Goal: Transaction & Acquisition: Purchase product/service

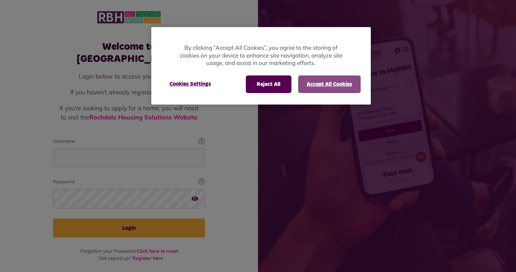
click at [132, 149] on div at bounding box center [258, 136] width 516 height 272
click at [335, 82] on button "Accept All Cookies" at bounding box center [329, 84] width 62 height 18
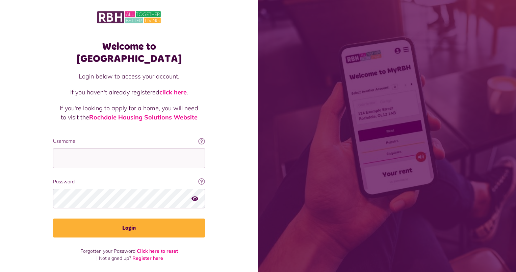
click at [136, 147] on body "Welcome to [GEOGRAPHIC_DATA] Login below to access your account. If you haven't…" at bounding box center [258, 136] width 516 height 272
click at [136, 148] on input "Username" at bounding box center [129, 158] width 152 height 20
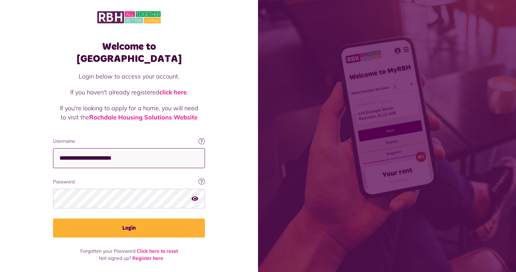
type input "**********"
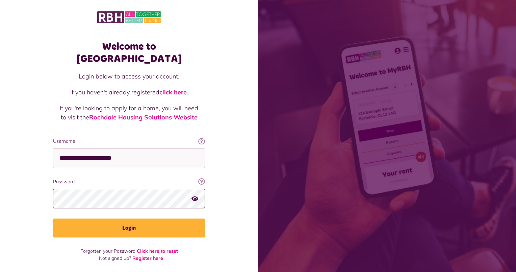
click at [53, 218] on button "Login" at bounding box center [129, 227] width 152 height 19
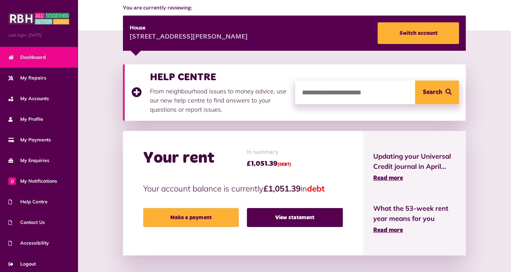
scroll to position [101, 0]
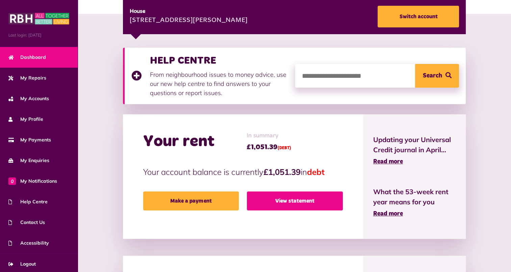
click at [284, 194] on link "View statement" at bounding box center [295, 200] width 96 height 19
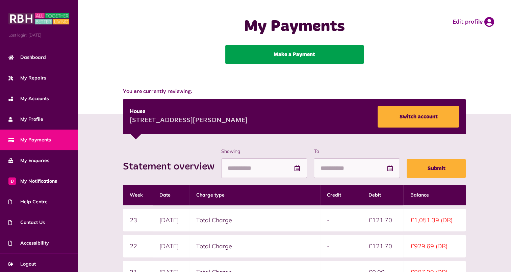
click at [294, 56] on link "Make a Payment" at bounding box center [294, 54] width 139 height 19
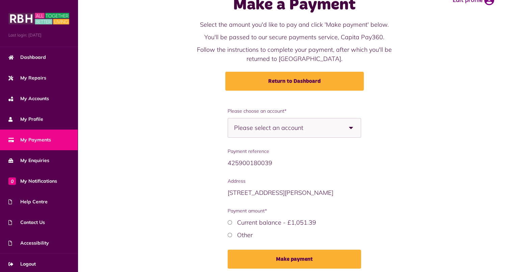
scroll to position [34, 0]
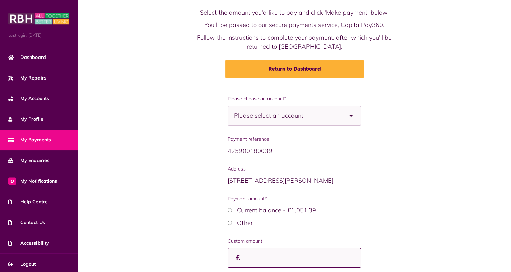
click at [261, 251] on input "Custom amount" at bounding box center [294, 258] width 133 height 20
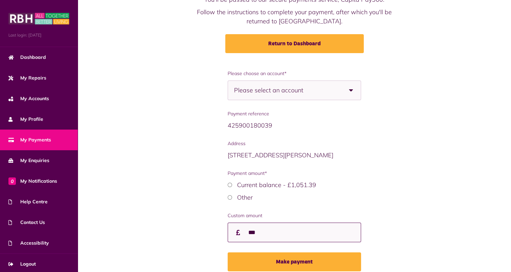
scroll to position [89, 0]
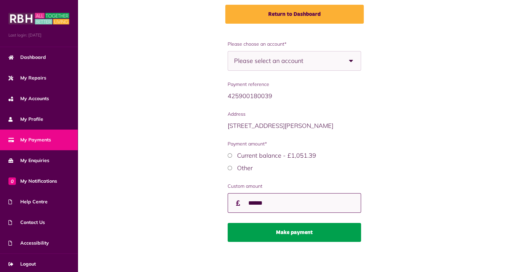
type input "******"
click at [274, 229] on button "Make payment" at bounding box center [294, 232] width 133 height 19
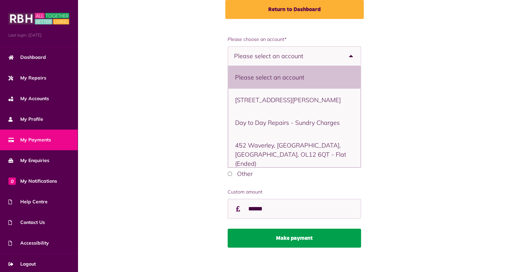
scroll to position [99, 0]
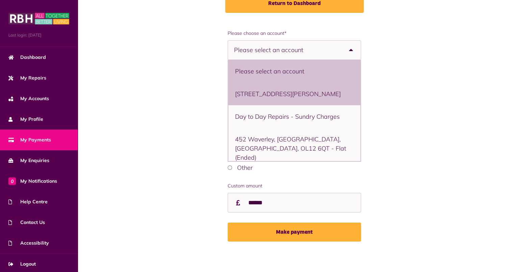
click at [272, 98] on li "18 Watson Gardens, Rochdale, OL12 6NQ - House" at bounding box center [294, 93] width 132 height 23
select select "**********"
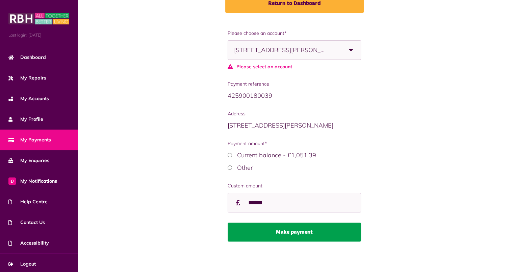
click at [285, 232] on button "Make payment" at bounding box center [294, 231] width 133 height 19
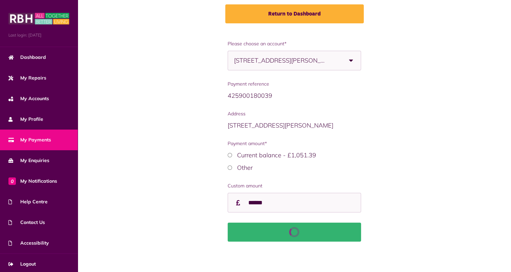
scroll to position [89, 0]
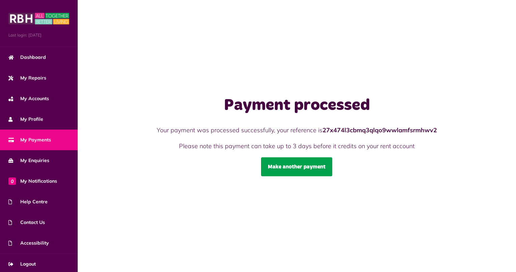
click at [283, 174] on link "Make another payment" at bounding box center [296, 166] width 71 height 19
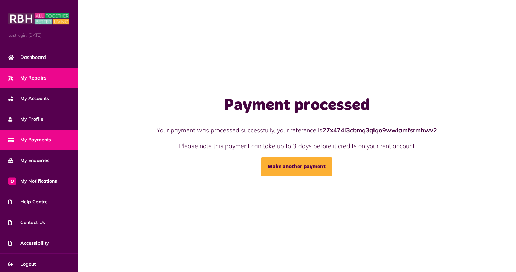
click at [39, 68] on link "My Repairs" at bounding box center [39, 78] width 78 height 21
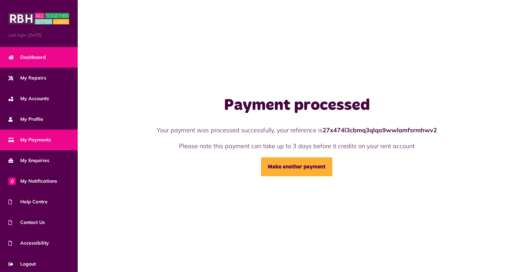
click at [43, 54] on span "Dashboard" at bounding box center [26, 57] width 37 height 7
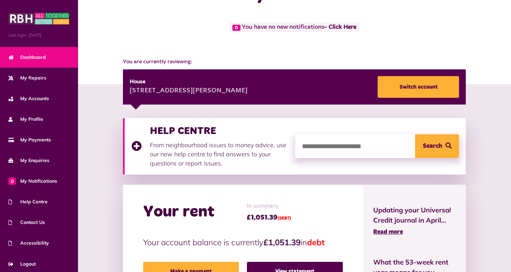
scroll to position [68, 0]
